Goal: Use online tool/utility: Utilize a website feature to perform a specific function

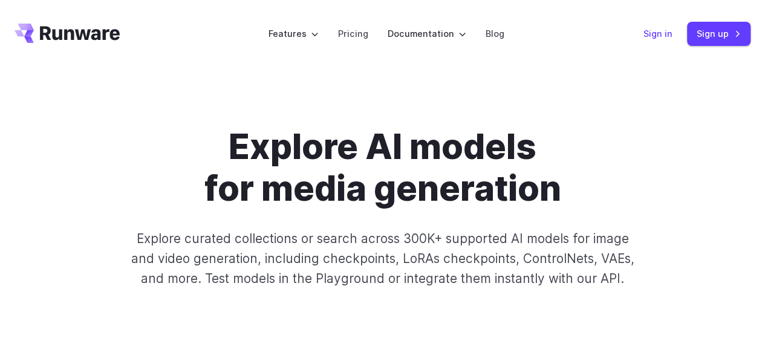
click at [654, 38] on link "Sign in" at bounding box center [657, 34] width 29 height 14
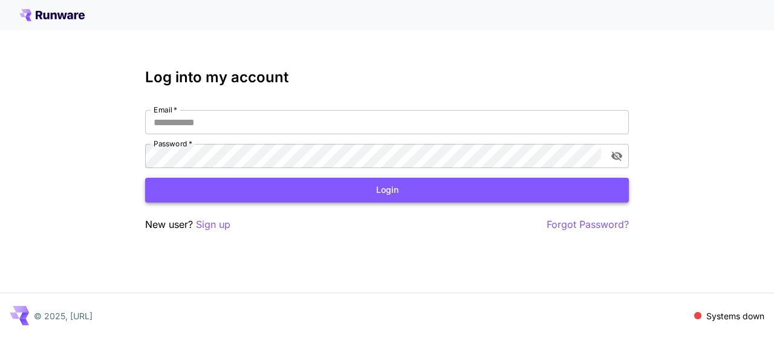
type input "**********"
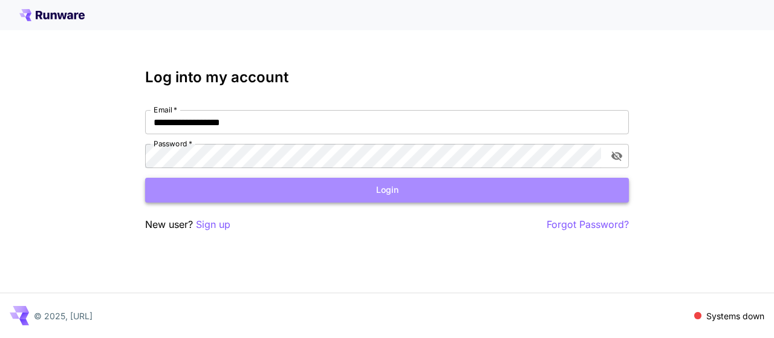
click at [331, 188] on button "Login" at bounding box center [387, 190] width 484 height 25
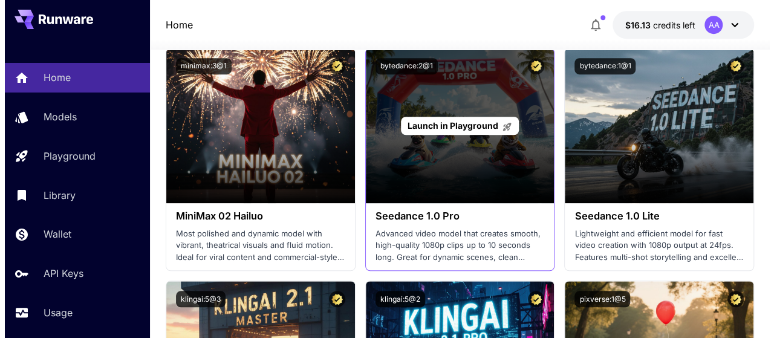
scroll to position [484, 0]
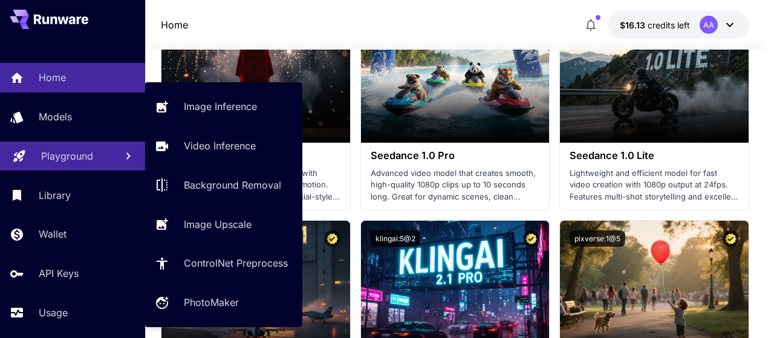
click at [42, 156] on p "Playground" at bounding box center [67, 156] width 52 height 15
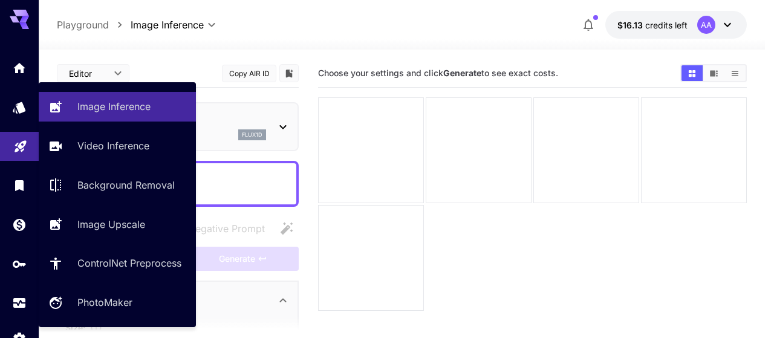
type input "**********"
click at [144, 114] on link "Image Inference" at bounding box center [117, 107] width 157 height 30
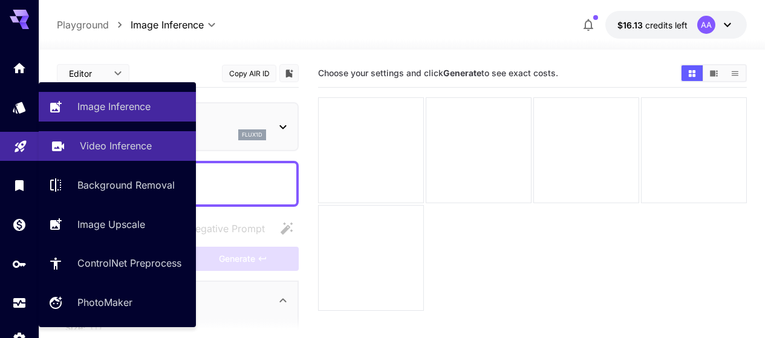
click at [130, 148] on p "Video Inference" at bounding box center [116, 145] width 72 height 15
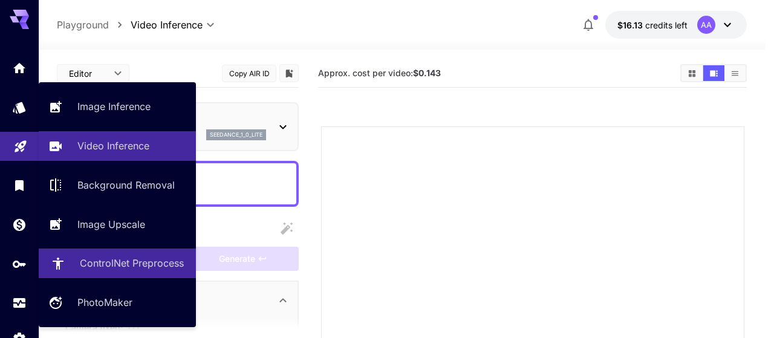
click at [121, 265] on p "ControlNet Preprocess" at bounding box center [132, 263] width 104 height 15
type input "**********"
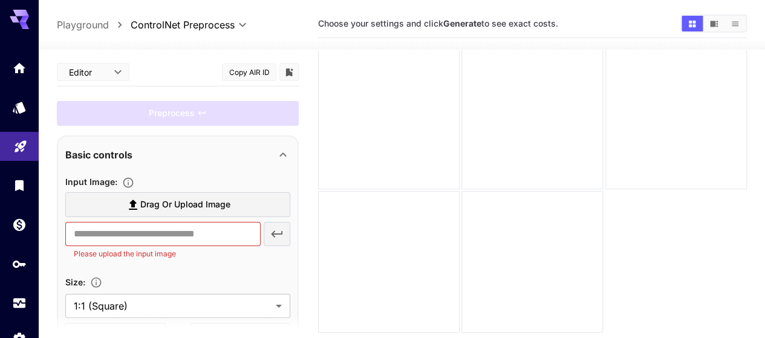
scroll to position [35, 0]
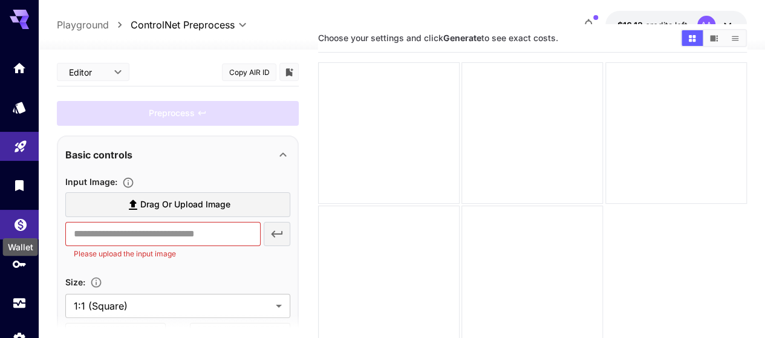
click at [23, 228] on icon "Wallet" at bounding box center [20, 221] width 15 height 15
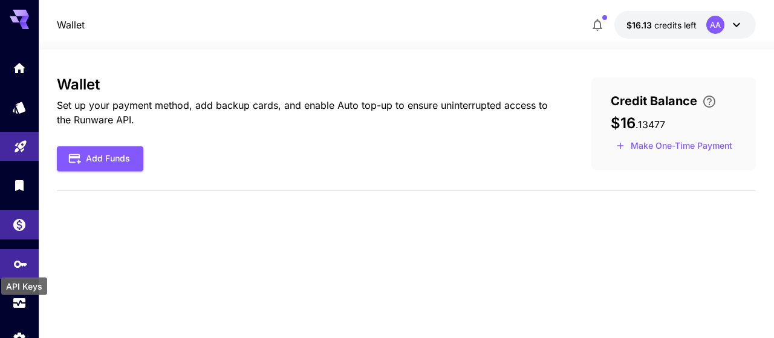
click at [20, 267] on icon "API Keys" at bounding box center [20, 260] width 15 height 15
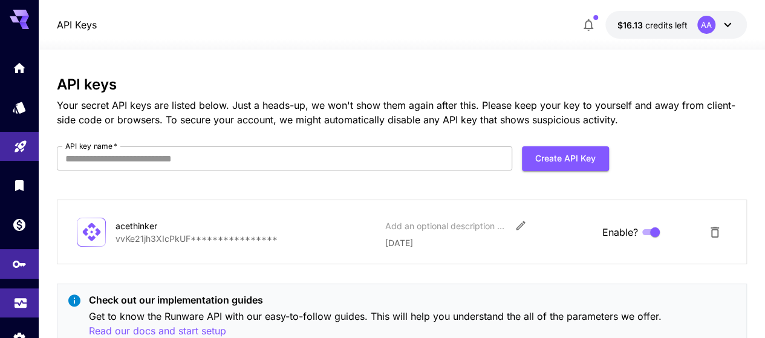
click at [23, 302] on icon "Usage" at bounding box center [20, 299] width 15 height 15
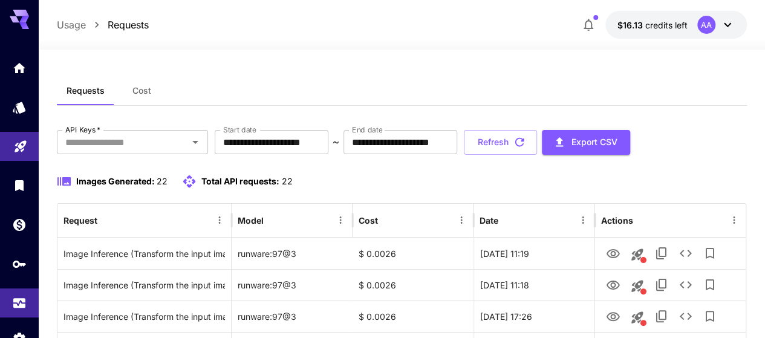
click at [147, 94] on span "Cost" at bounding box center [141, 90] width 19 height 11
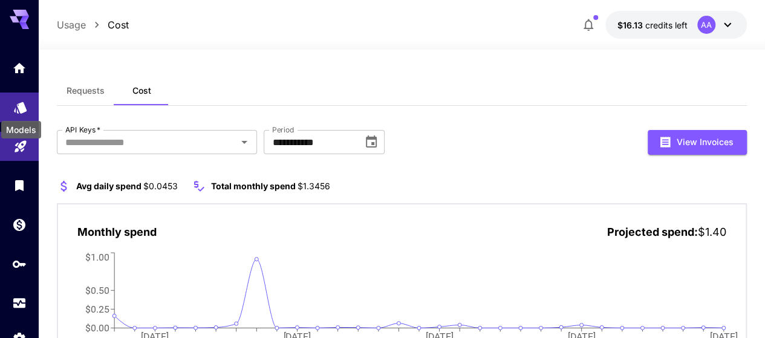
click at [16, 101] on icon "Models" at bounding box center [20, 103] width 15 height 15
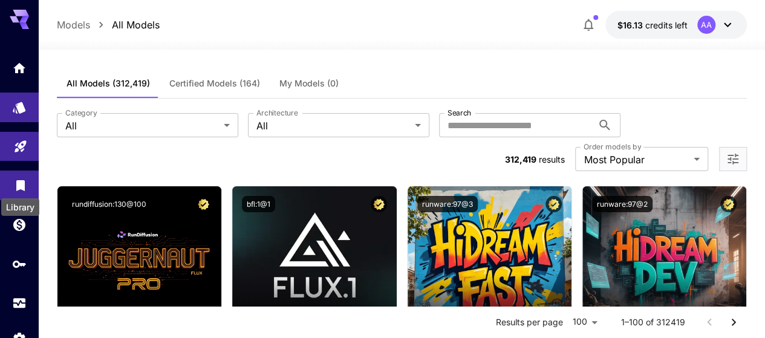
click at [23, 188] on icon "Library" at bounding box center [20, 182] width 15 height 15
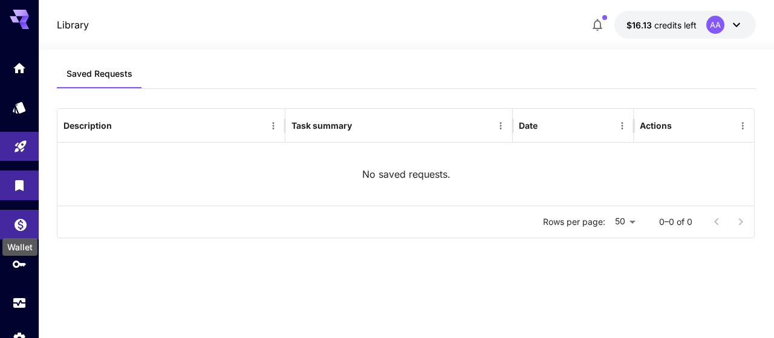
click at [22, 224] on icon "Wallet" at bounding box center [21, 221] width 12 height 12
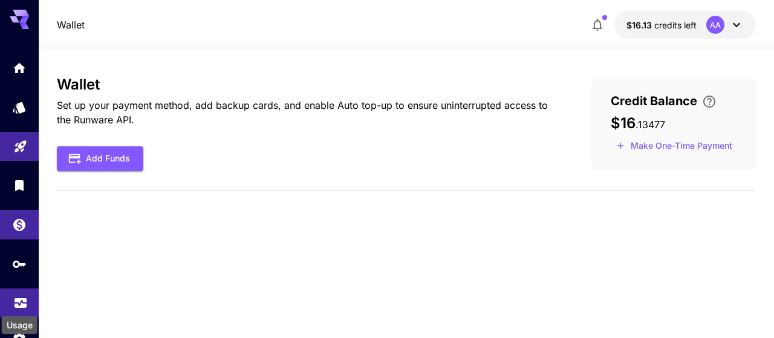
click at [23, 305] on icon "Usage" at bounding box center [20, 299] width 15 height 15
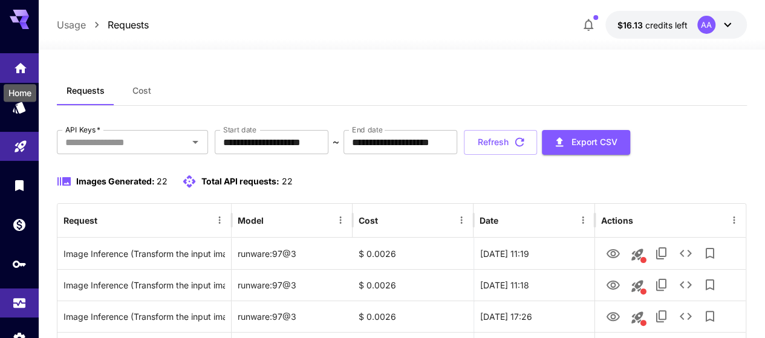
click at [21, 68] on icon "Home" at bounding box center [20, 64] width 15 height 15
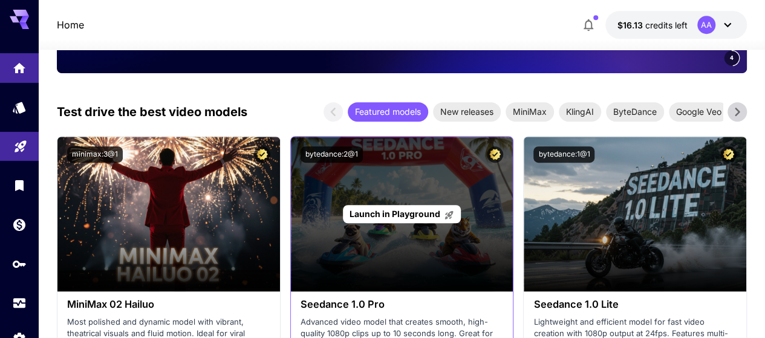
scroll to position [363, 0]
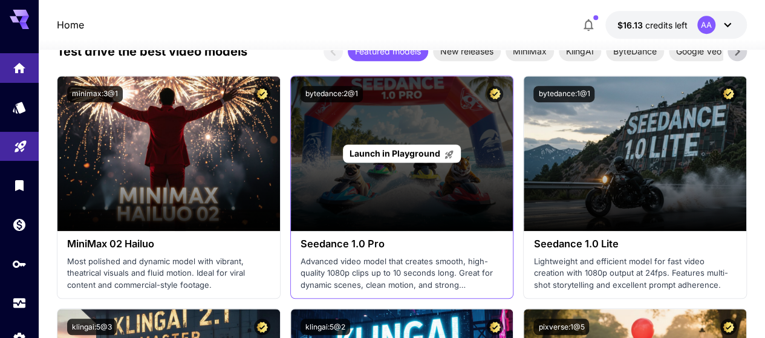
click at [412, 187] on div "Launch in Playground" at bounding box center [402, 153] width 222 height 155
click at [404, 155] on span "Launch in Playground" at bounding box center [394, 153] width 91 height 10
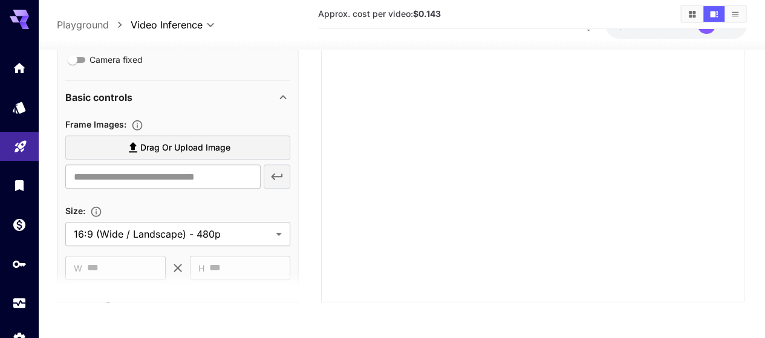
scroll to position [302, 0]
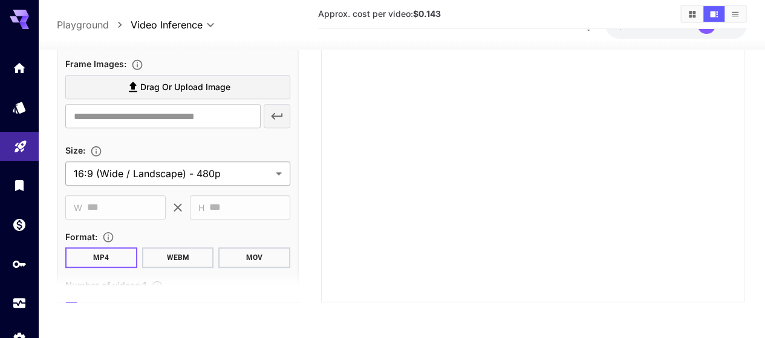
click at [236, 168] on body "**********" at bounding box center [382, 46] width 765 height 586
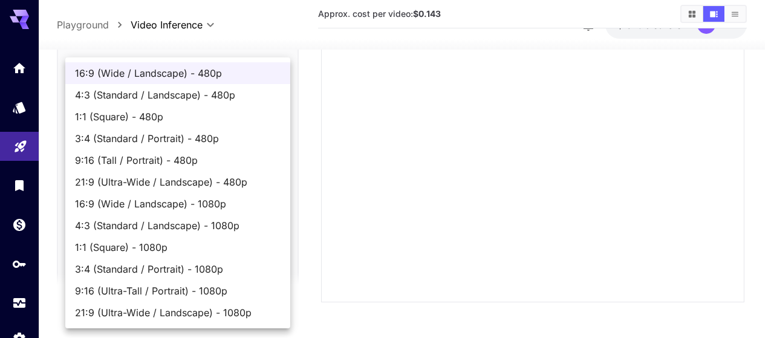
click at [218, 201] on span "16:9 (Wide / Landscape) - 1080p" at bounding box center [177, 203] width 205 height 15
type input "**********"
type input "****"
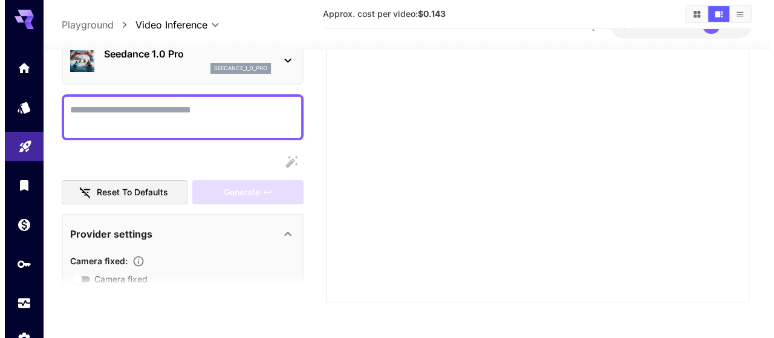
scroll to position [0, 0]
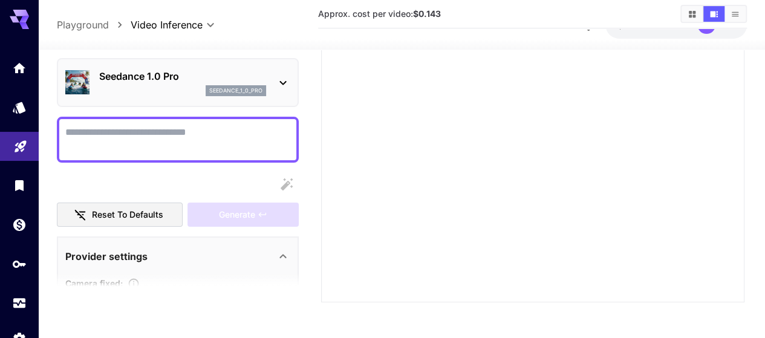
click at [161, 79] on p "Seedance 1.0 Pro" at bounding box center [182, 76] width 167 height 15
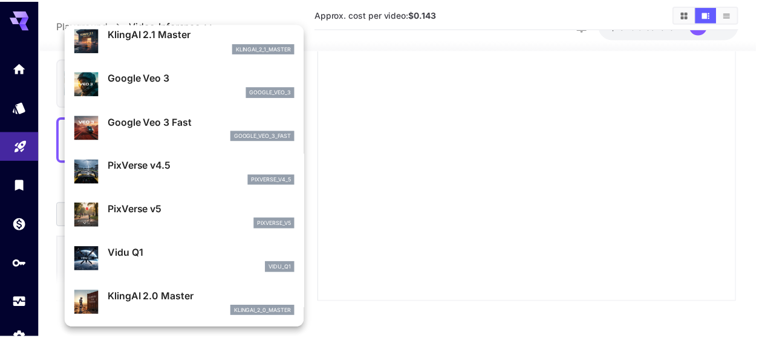
scroll to position [118, 0]
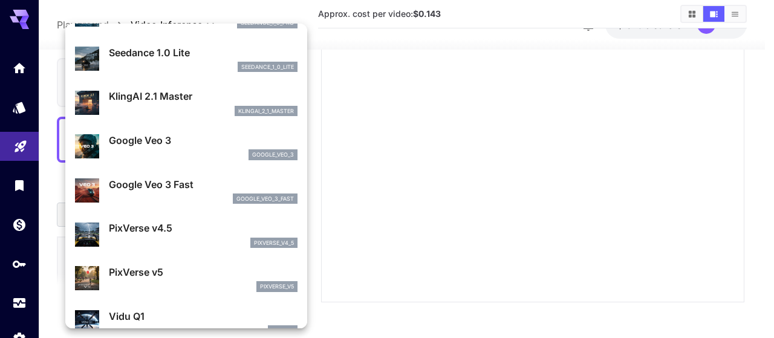
click at [190, 103] on p "KlingAI 2.1 Master" at bounding box center [203, 96] width 189 height 15
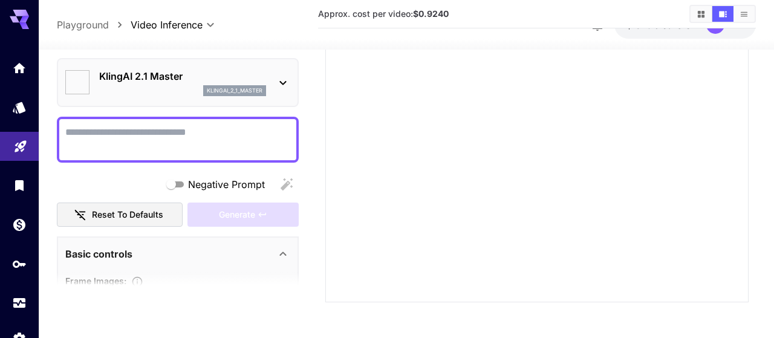
type input "**********"
type input "****"
click at [202, 136] on textarea "Negative Prompt" at bounding box center [177, 139] width 225 height 29
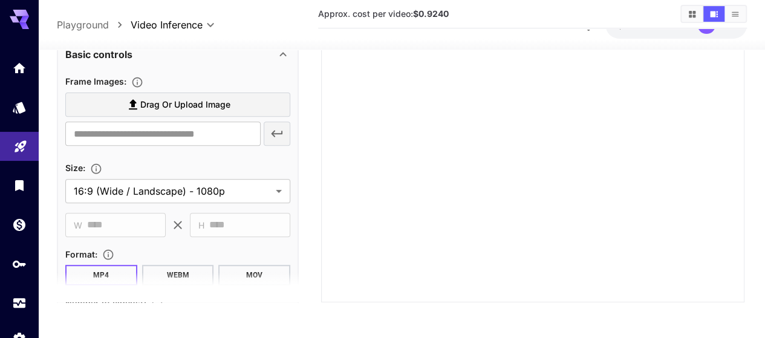
scroll to position [181, 0]
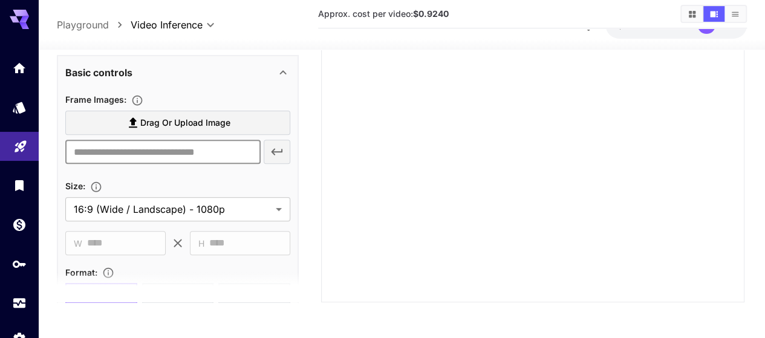
click at [201, 150] on input "text" at bounding box center [162, 152] width 195 height 24
click at [348, 155] on div at bounding box center [532, 90] width 423 height 423
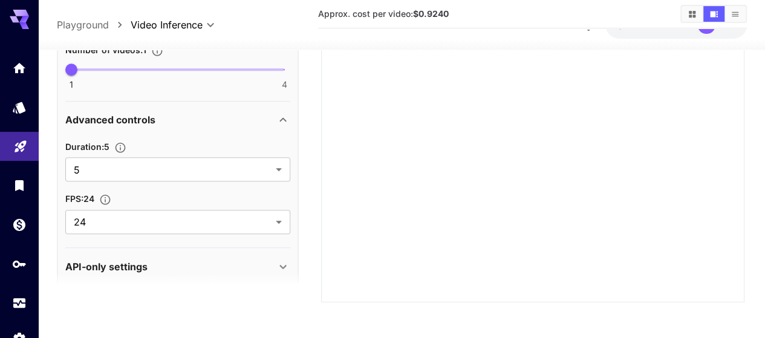
scroll to position [464, 0]
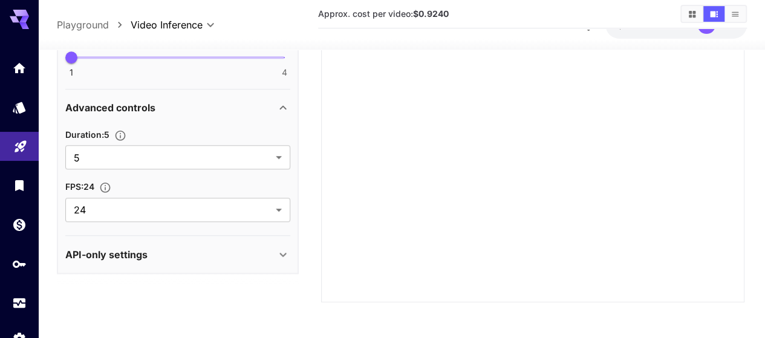
click at [256, 248] on div "API-only settings" at bounding box center [170, 254] width 210 height 15
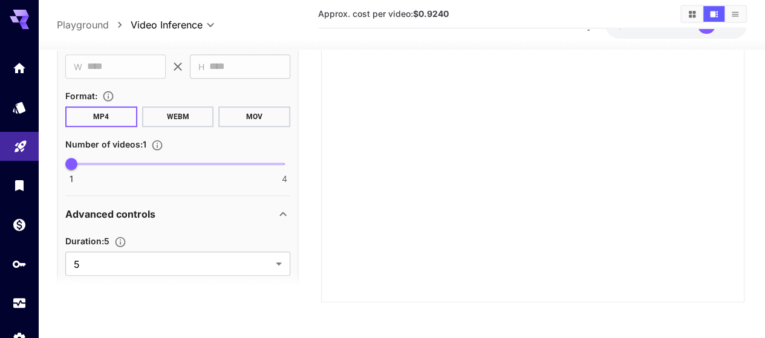
scroll to position [302, 0]
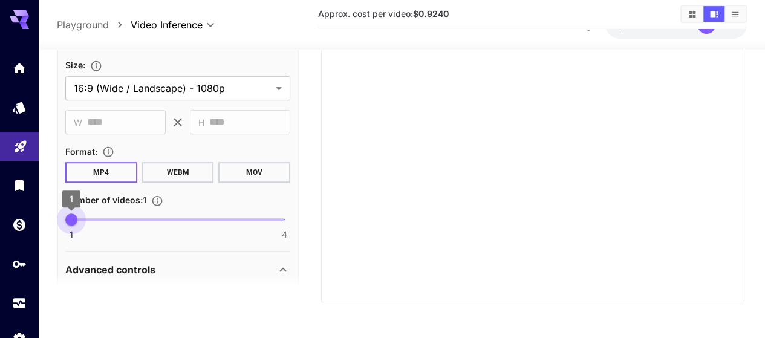
click at [106, 216] on span "1 4 1" at bounding box center [177, 219] width 213 height 18
drag, startPoint x: 73, startPoint y: 221, endPoint x: 176, endPoint y: 219, distance: 103.4
click at [176, 219] on span "1 4 2" at bounding box center [177, 219] width 213 height 18
click at [192, 218] on span "1 4 2" at bounding box center [177, 219] width 213 height 18
type input "*"
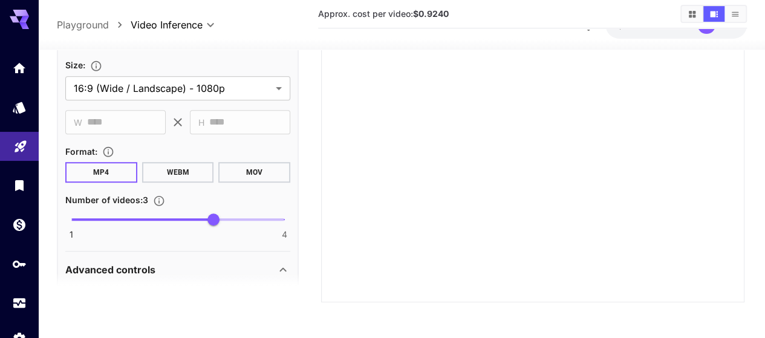
click at [166, 216] on span "1 4 3" at bounding box center [177, 219] width 213 height 18
click at [339, 175] on div at bounding box center [532, 90] width 423 height 423
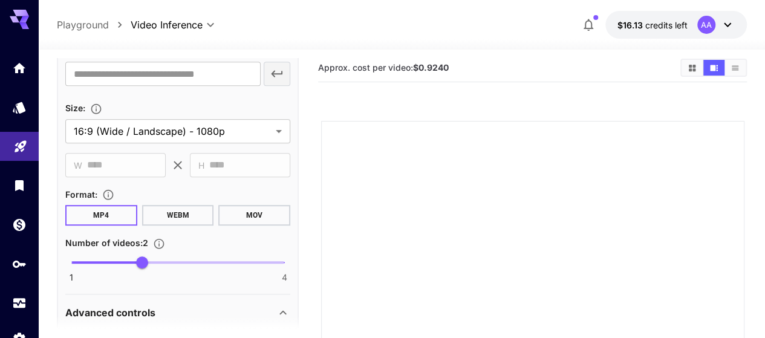
scroll to position [0, 0]
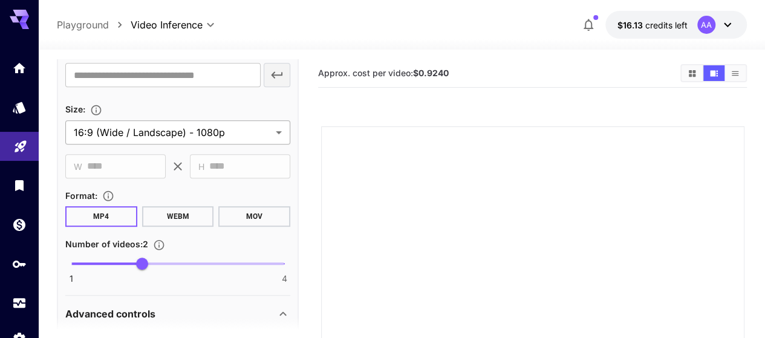
click at [195, 129] on body "**********" at bounding box center [382, 293] width 765 height 586
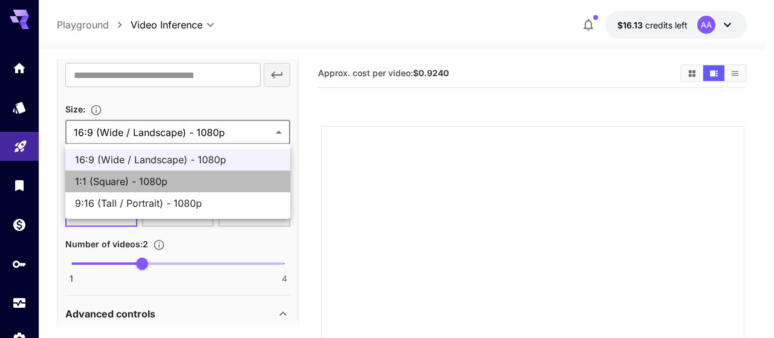
click at [176, 179] on span "1:1 (Square) - 1080p" at bounding box center [177, 181] width 205 height 15
type input "**********"
type input "****"
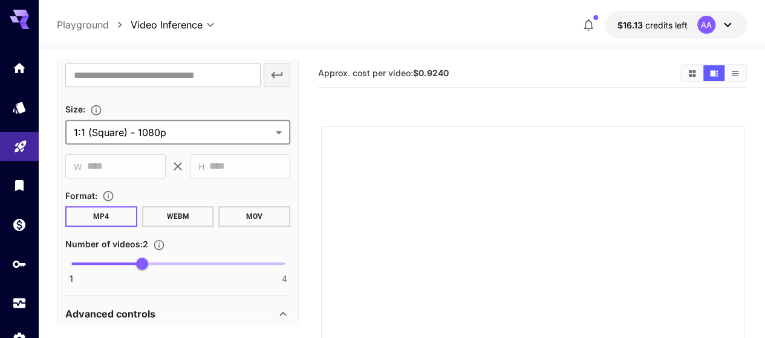
click at [195, 132] on body "**********" at bounding box center [382, 293] width 765 height 586
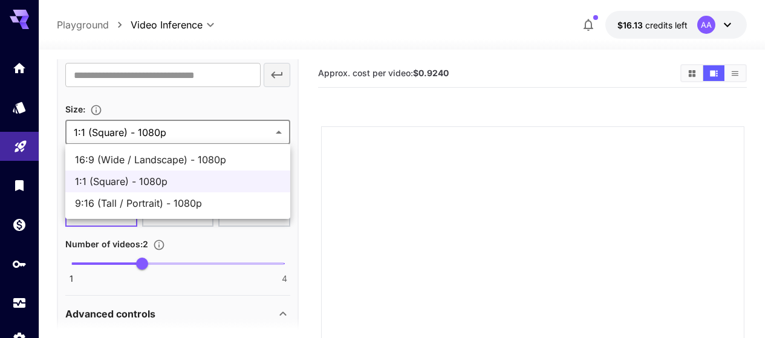
click at [178, 158] on span "16:9 (Wide / Landscape) - 1080p" at bounding box center [177, 159] width 205 height 15
type input "**********"
type input "****"
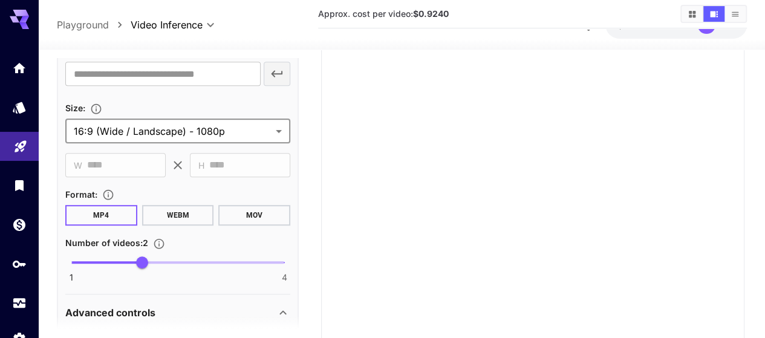
scroll to position [121, 0]
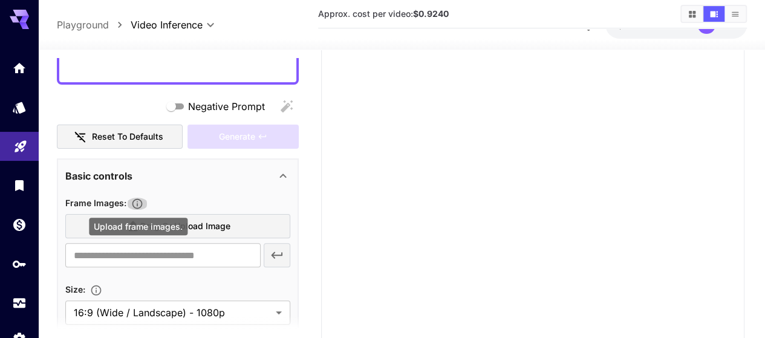
click at [135, 201] on icon "Upload frame images." at bounding box center [137, 204] width 12 height 12
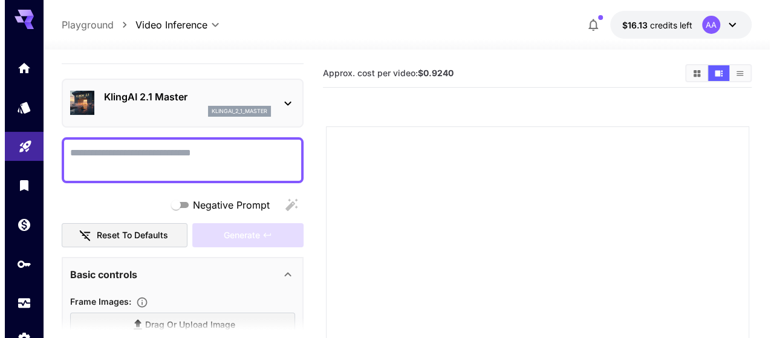
scroll to position [0, 0]
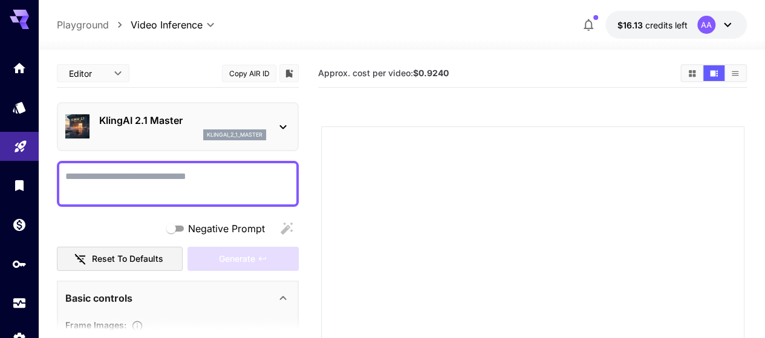
click at [131, 117] on p "KlingAI 2.1 Master" at bounding box center [182, 120] width 167 height 15
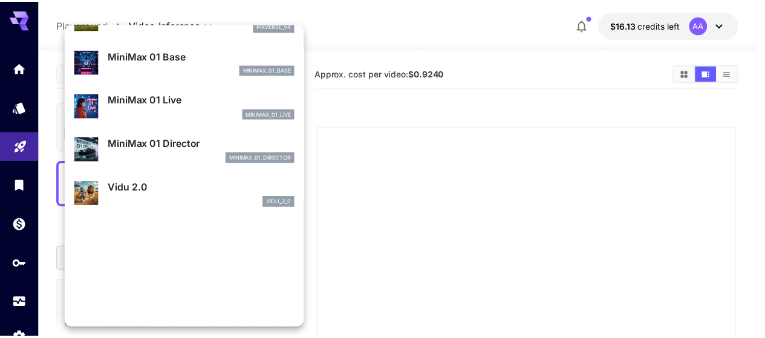
scroll to position [889, 0]
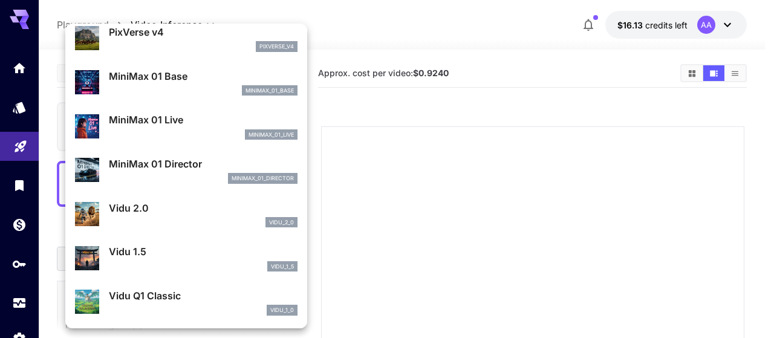
click at [372, 190] on div at bounding box center [387, 169] width 774 height 338
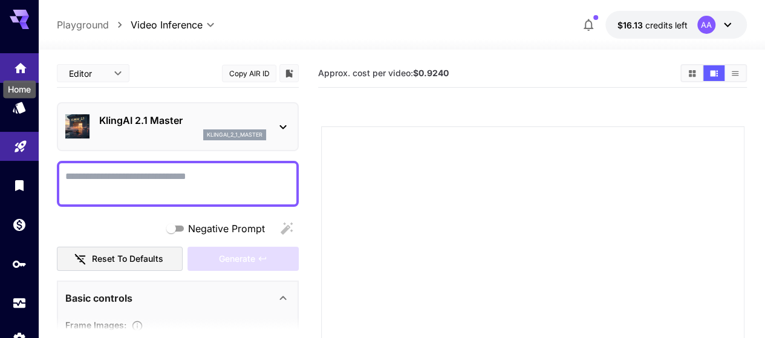
click at [15, 57] on link at bounding box center [19, 68] width 39 height 30
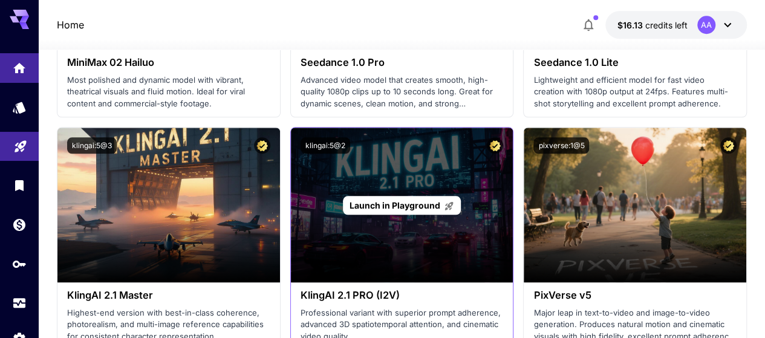
scroll to position [604, 0]
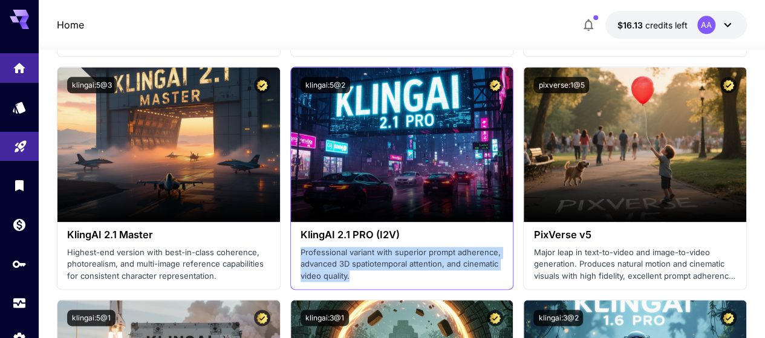
drag, startPoint x: 364, startPoint y: 275, endPoint x: 297, endPoint y: 250, distance: 71.0
click at [297, 250] on div "KlingAI 2.1 PRO (I2V) Professional variant with superior prompt adherence, adva…" at bounding box center [402, 255] width 222 height 67
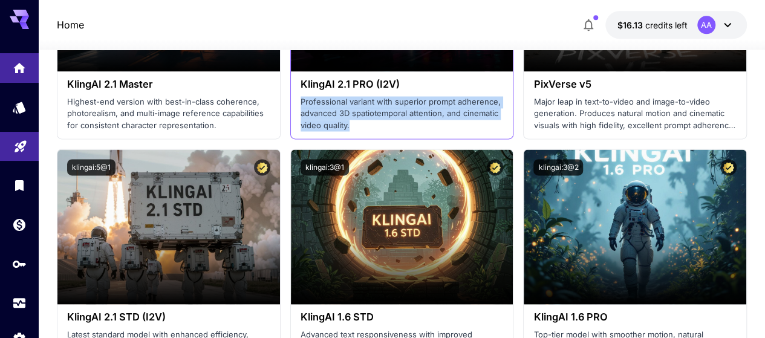
scroll to position [786, 0]
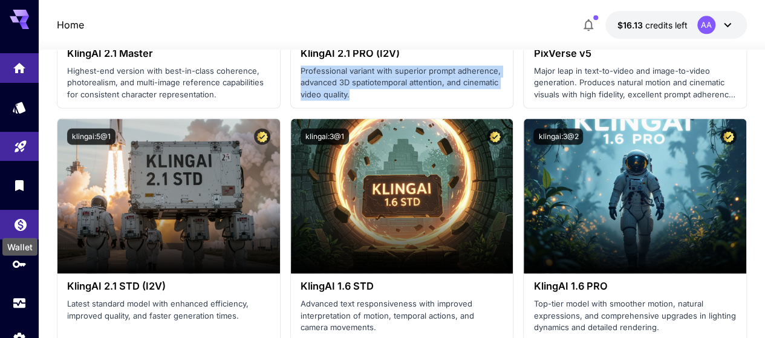
click at [15, 226] on icon "Wallet" at bounding box center [20, 221] width 15 height 15
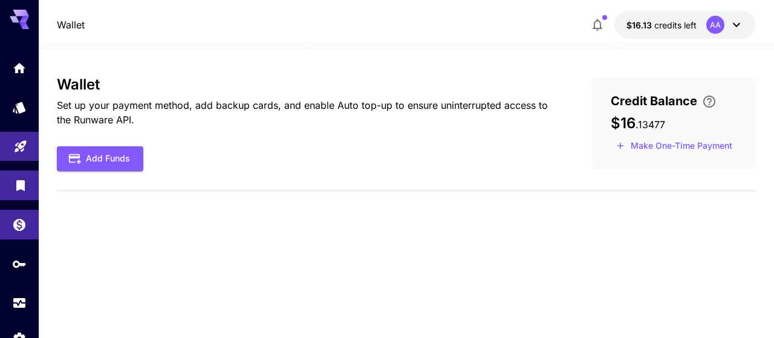
click at [22, 193] on link at bounding box center [19, 185] width 39 height 30
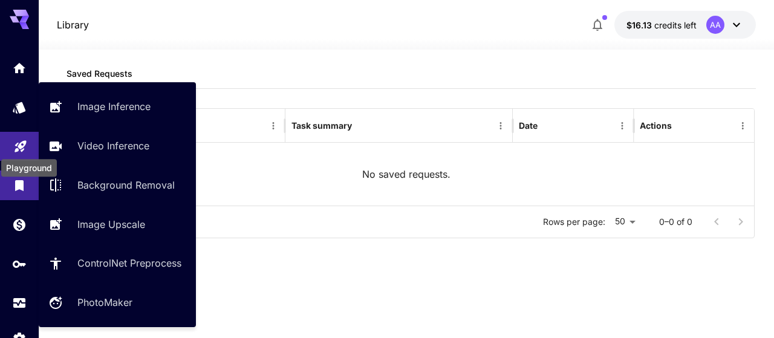
click at [25, 149] on icon "Playground" at bounding box center [20, 142] width 15 height 15
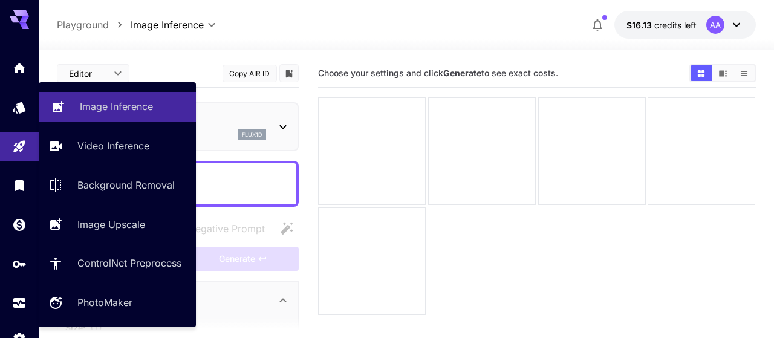
click at [132, 109] on p "Image Inference" at bounding box center [116, 106] width 73 height 15
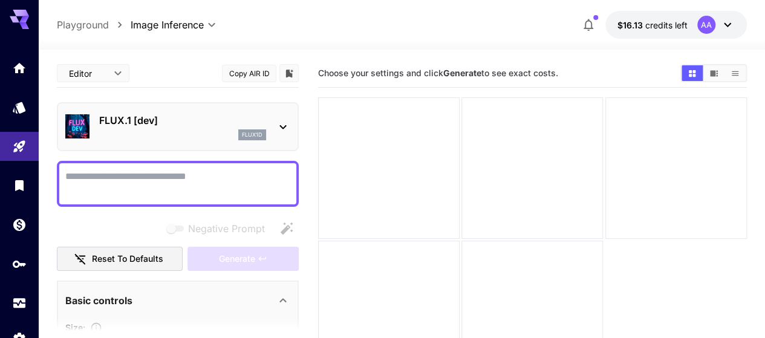
click at [210, 122] on p "FLUX.1 [dev]" at bounding box center [182, 120] width 167 height 15
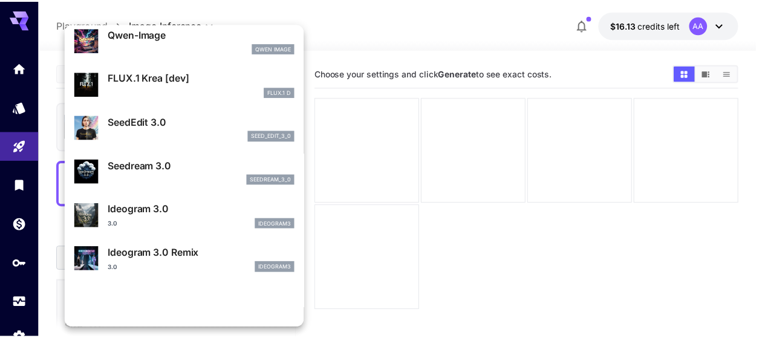
scroll to position [181, 0]
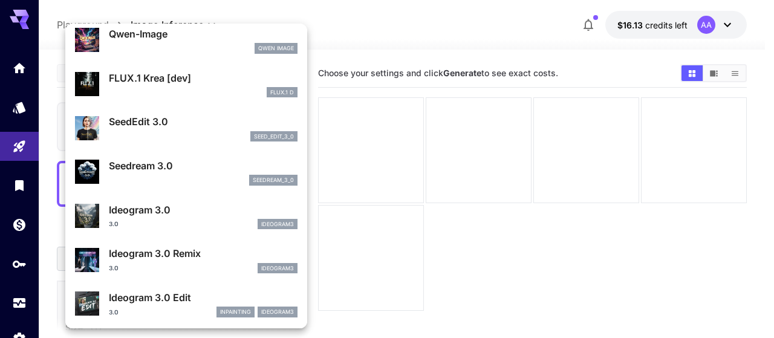
click at [231, 170] on p "Seedream 3.0" at bounding box center [203, 165] width 189 height 15
type input "***"
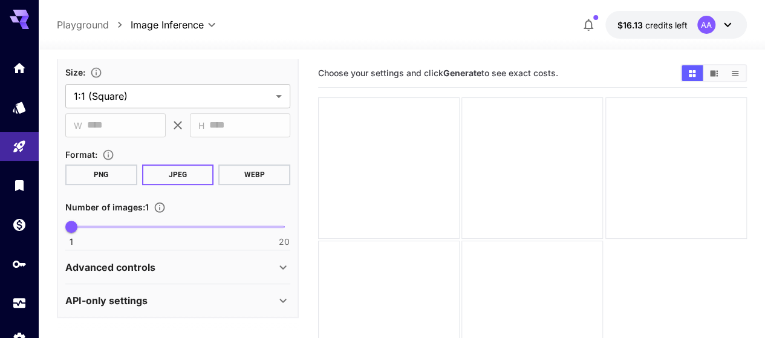
scroll to position [256, 0]
